Goal: Find specific page/section: Find specific page/section

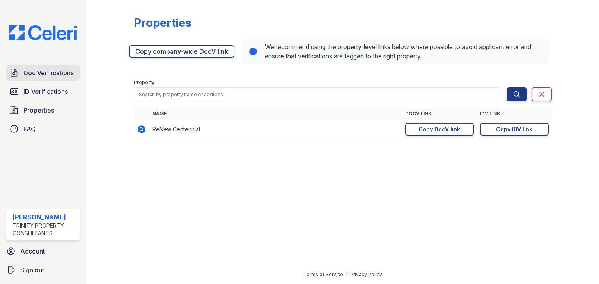
drag, startPoint x: 43, startPoint y: 74, endPoint x: 73, endPoint y: 85, distance: 31.4
click at [44, 74] on span "Doc Verifications" at bounding box center [48, 72] width 50 height 9
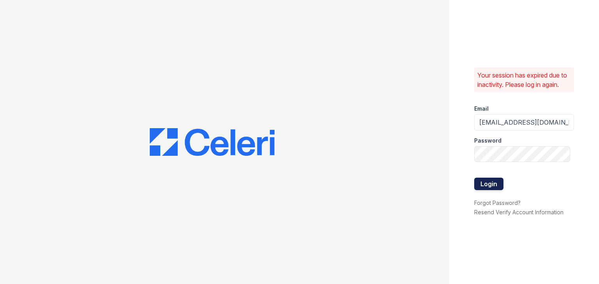
click at [490, 187] on button "Login" at bounding box center [488, 184] width 29 height 12
